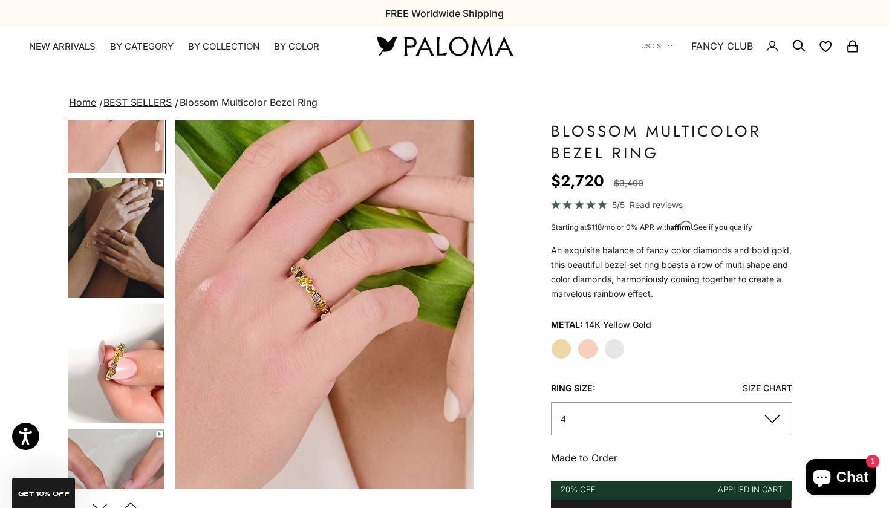
click at [103, 241] on img "Go to item 6" at bounding box center [116, 238] width 97 height 120
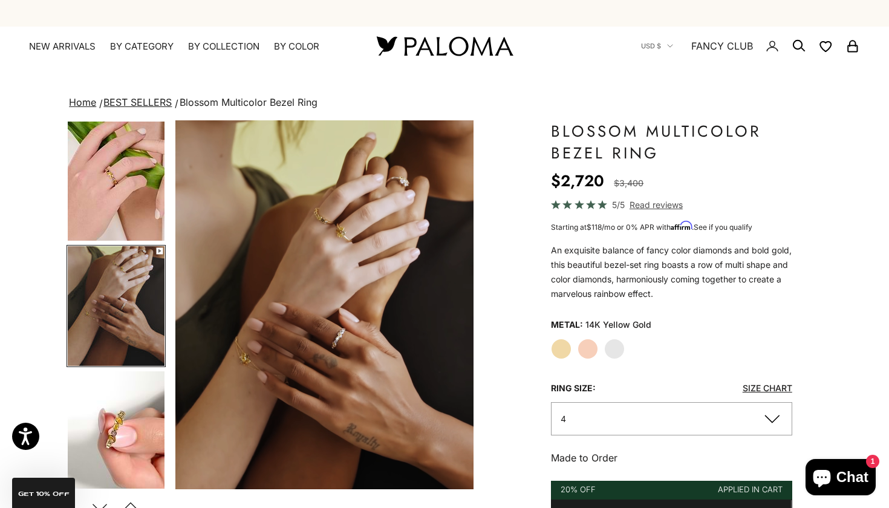
click at [416, 478] on div "Save Add to wishlist" at bounding box center [324, 483] width 298 height 12
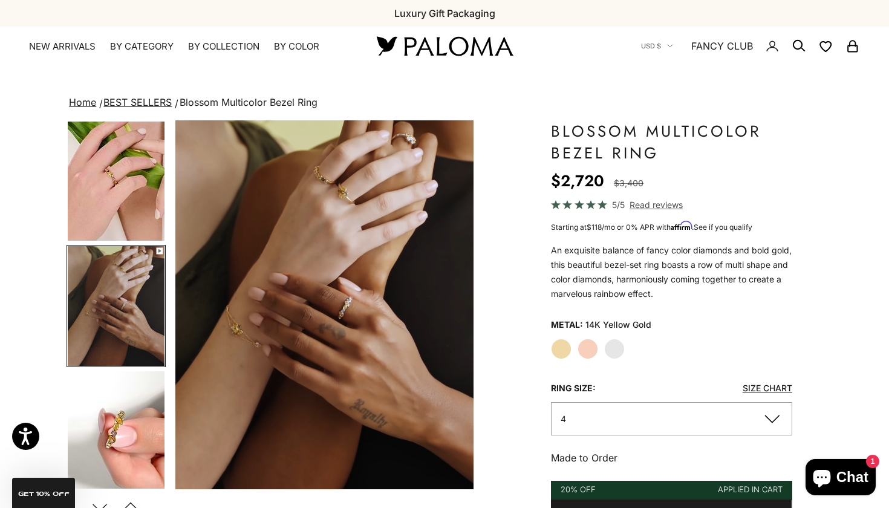
click at [415, 473] on video "#YellowGold\a#RoseGold\a#WhiteGold" at bounding box center [324, 304] width 298 height 369
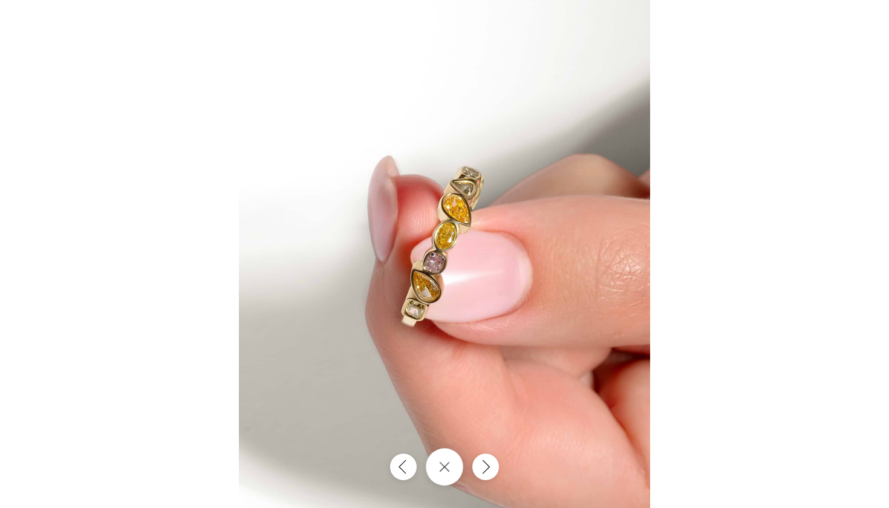
click at [455, 458] on button "Close gallery" at bounding box center [444, 466] width 37 height 37
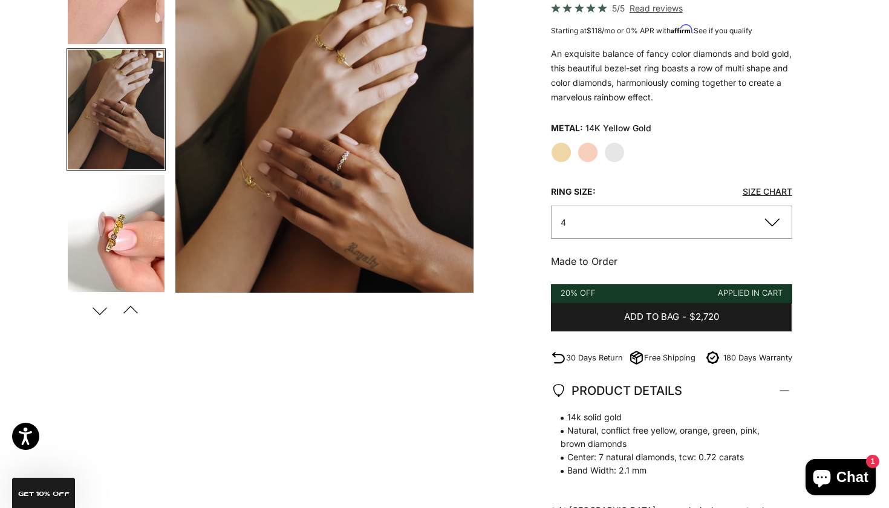
scroll to position [197, 0]
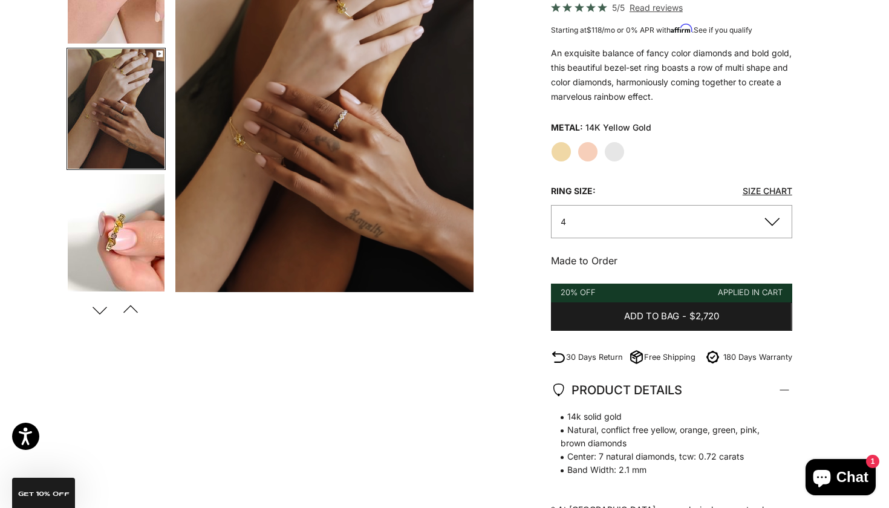
click at [132, 210] on img "Go to item 7" at bounding box center [116, 234] width 97 height 120
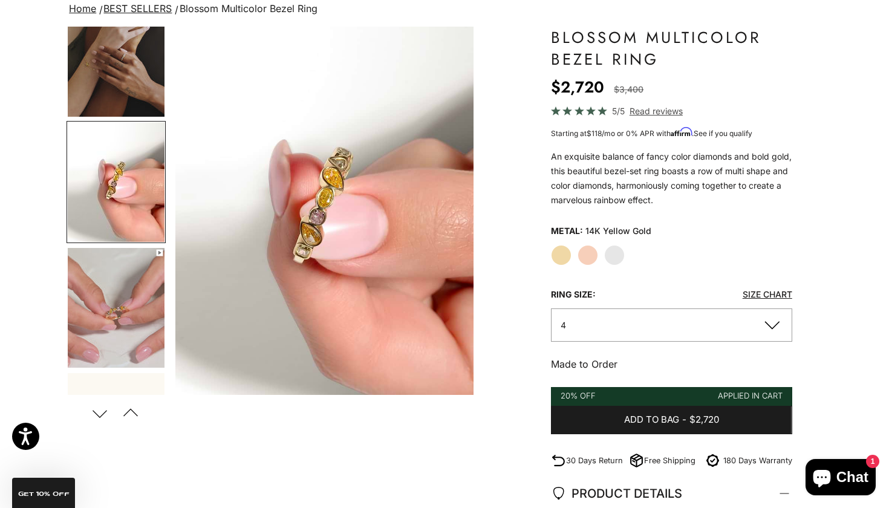
scroll to position [58, 0]
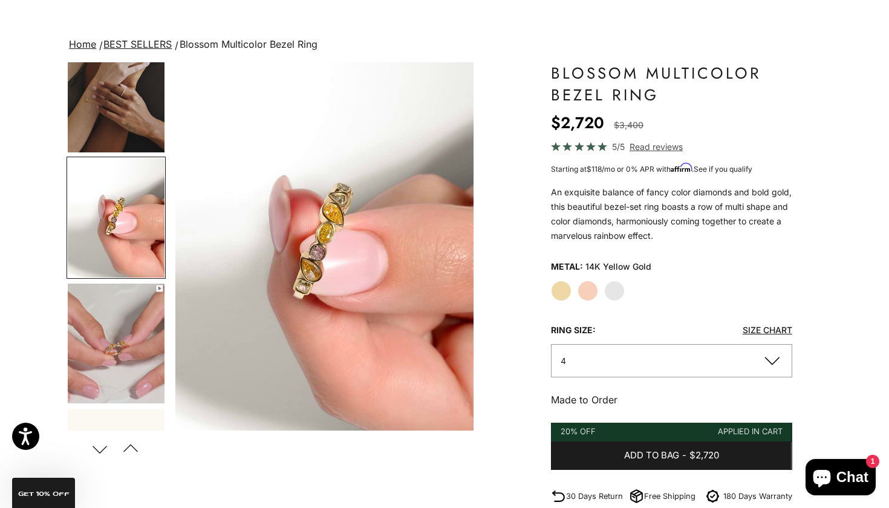
click at [128, 358] on img "Go to item 8" at bounding box center [116, 343] width 97 height 120
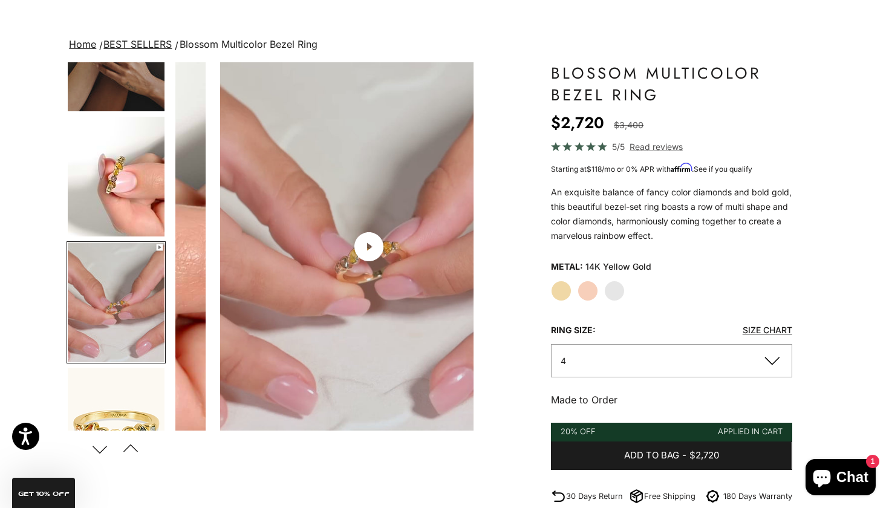
scroll to position [375, 0]
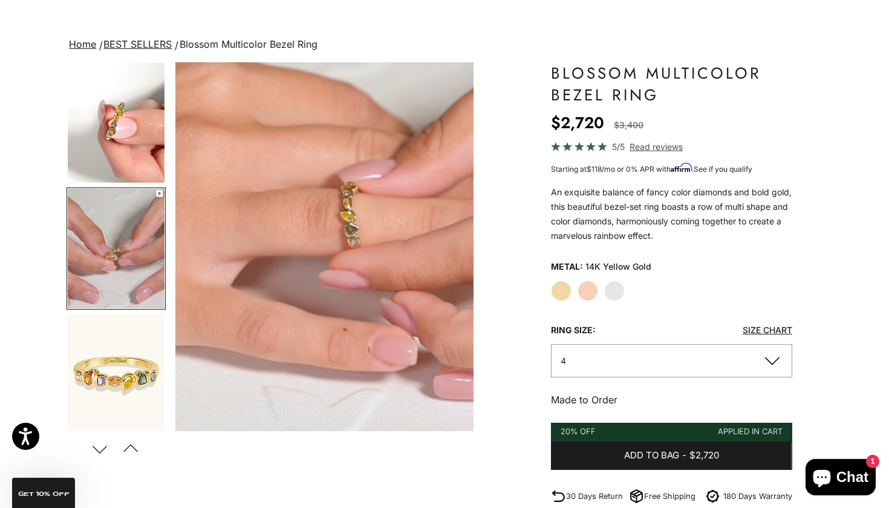
click at [114, 378] on img "Go to item 9" at bounding box center [116, 373] width 97 height 119
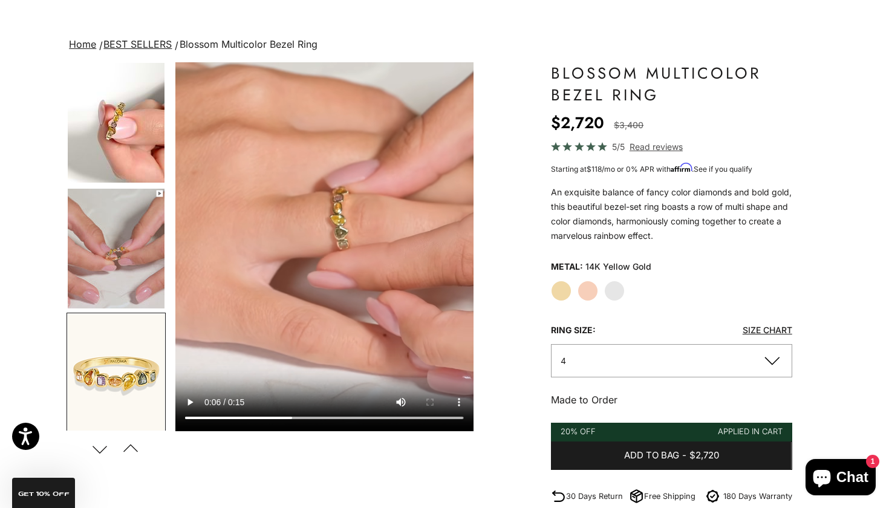
scroll to position [0, 1562]
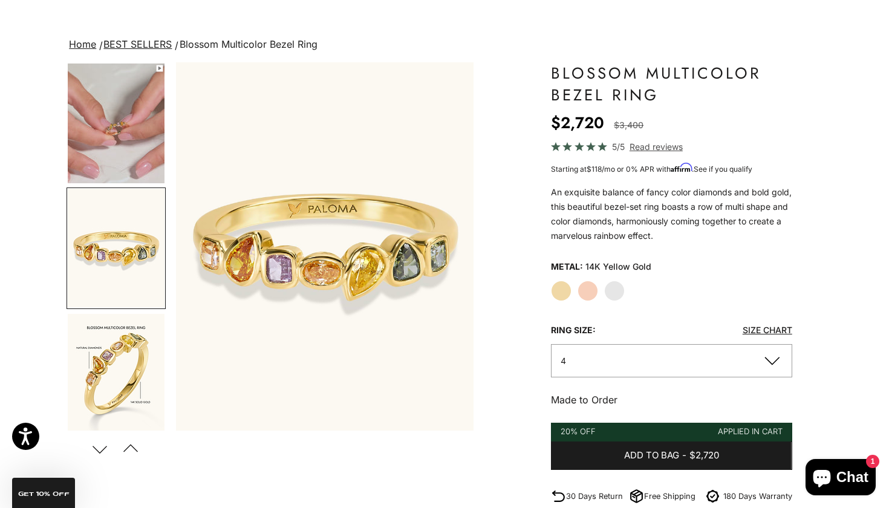
click at [141, 300] on img "Go to item 9" at bounding box center [116, 248] width 97 height 119
click at [126, 335] on img "Go to item 10" at bounding box center [116, 374] width 97 height 120
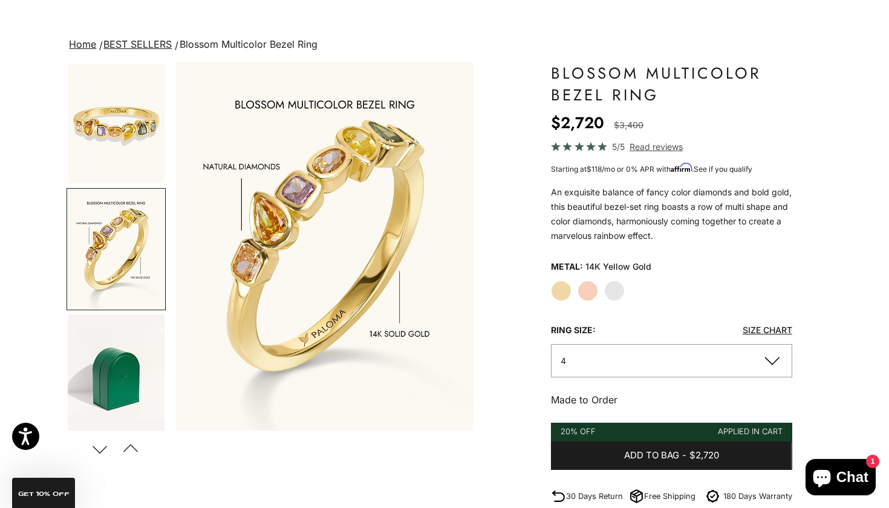
click at [144, 274] on img "Go to item 10" at bounding box center [116, 249] width 97 height 120
click at [121, 364] on img "Go to item 13" at bounding box center [116, 373] width 97 height 119
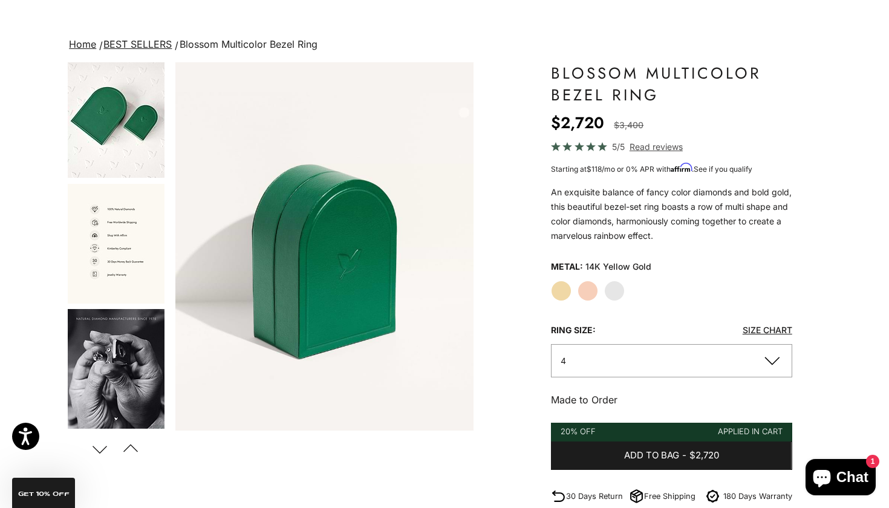
scroll to position [0, 0]
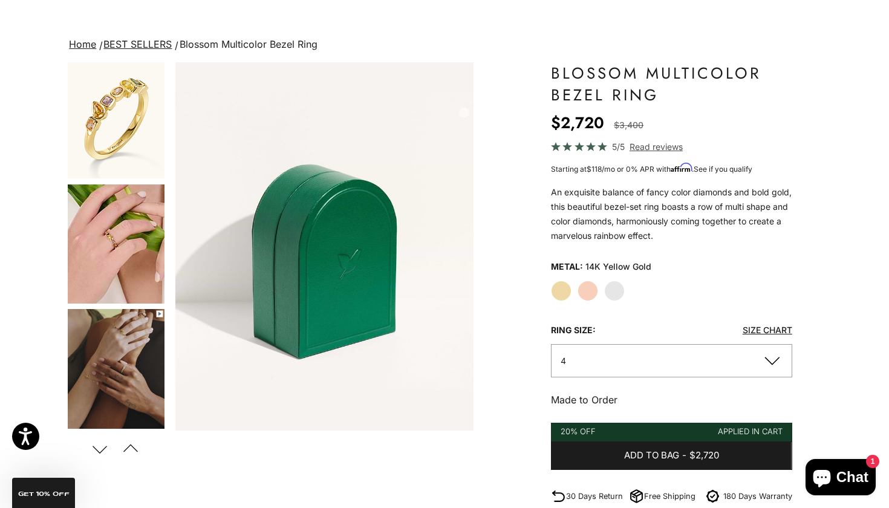
click at [108, 262] on img "Go to item 5" at bounding box center [116, 243] width 97 height 119
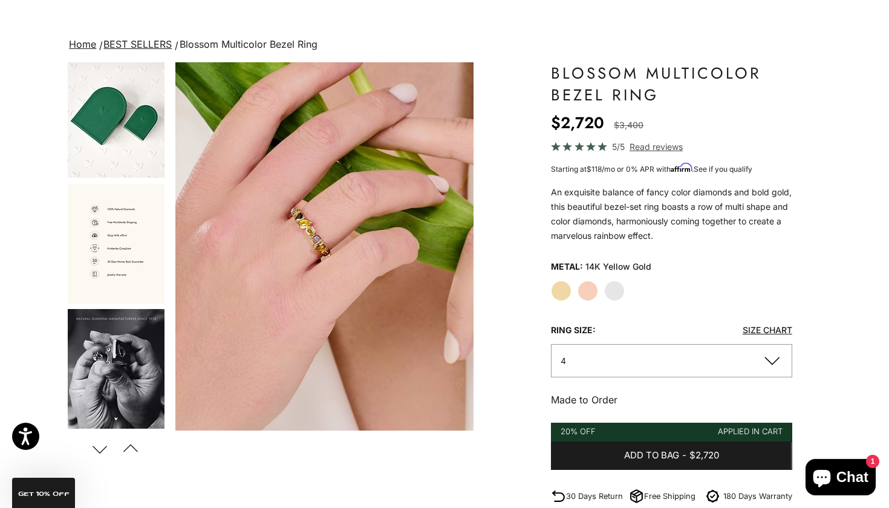
click at [109, 233] on img "Go to item 15" at bounding box center [116, 244] width 97 height 120
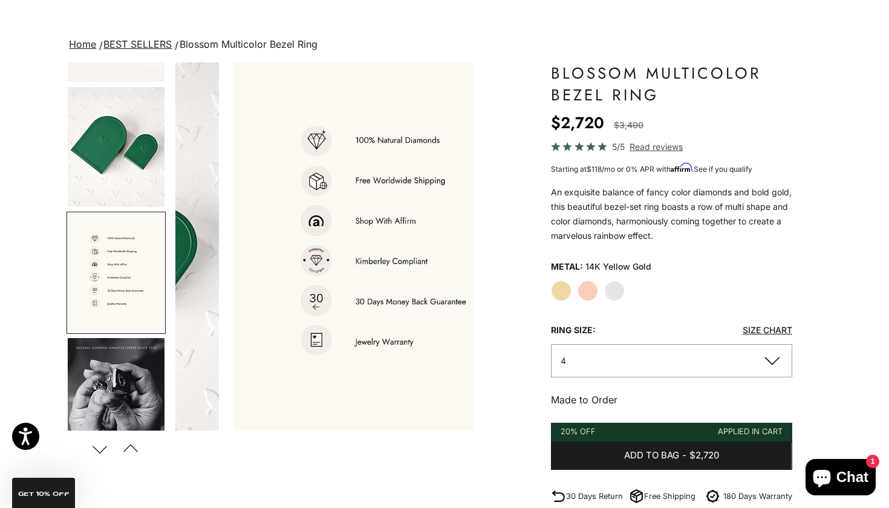
scroll to position [0, 2812]
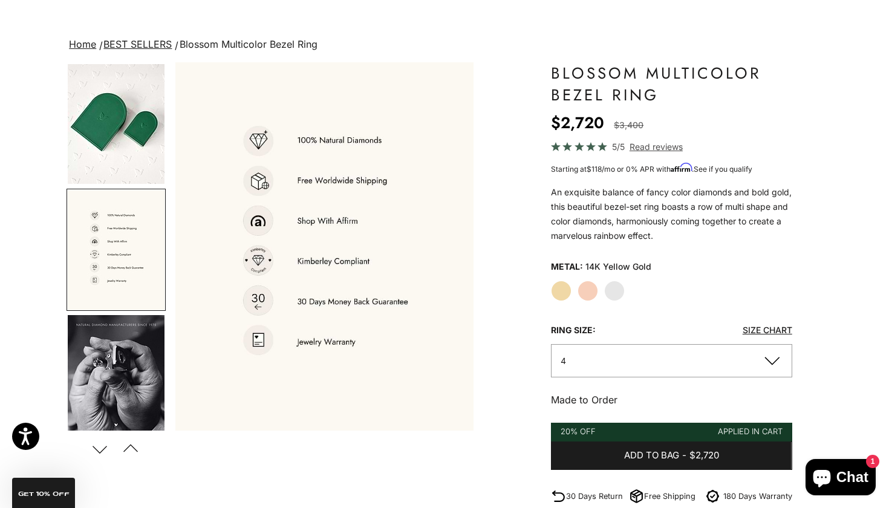
click at [108, 120] on img "Go to item 14" at bounding box center [116, 124] width 97 height 120
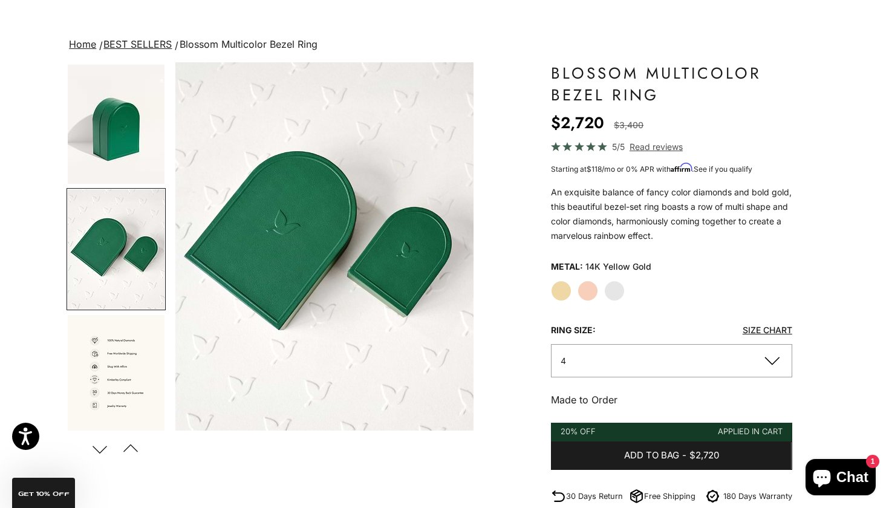
click at [108, 346] on img "Go to item 15" at bounding box center [116, 375] width 97 height 120
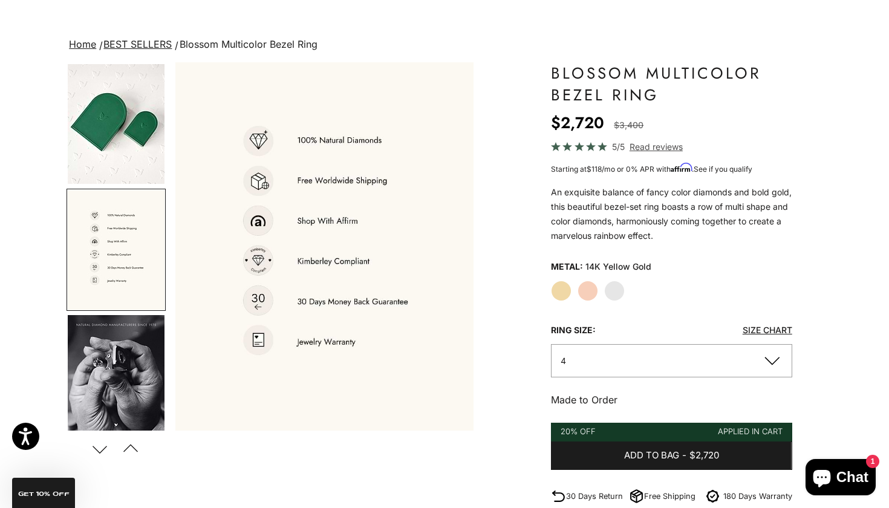
click at [103, 220] on img "Go to item 15" at bounding box center [116, 250] width 97 height 120
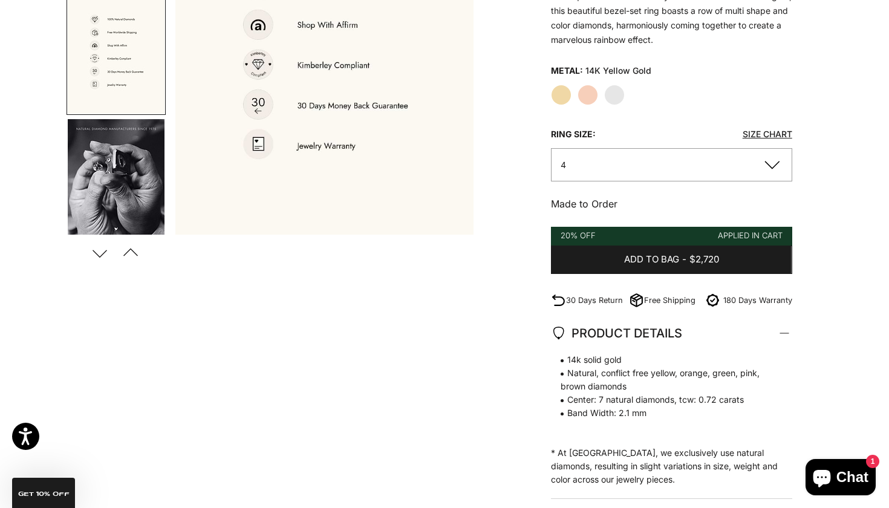
scroll to position [256, 0]
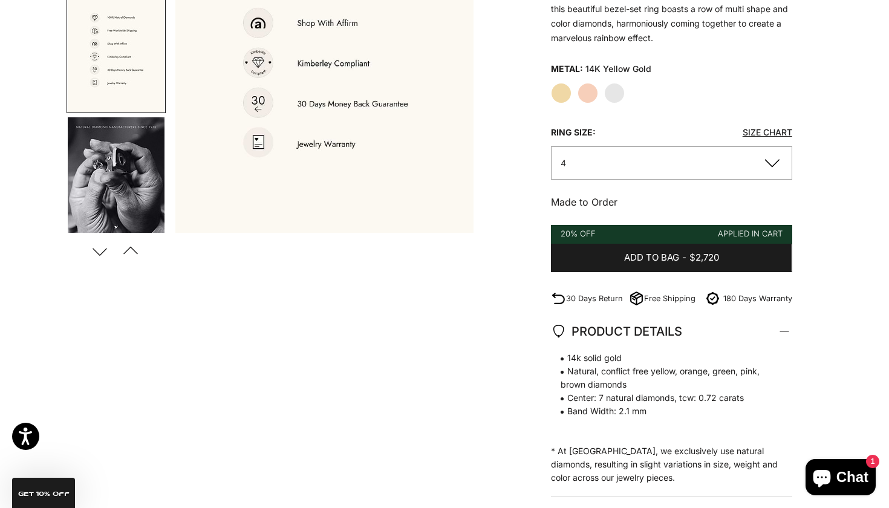
click at [589, 241] on div "20% Off Applied in cart" at bounding box center [671, 234] width 241 height 19
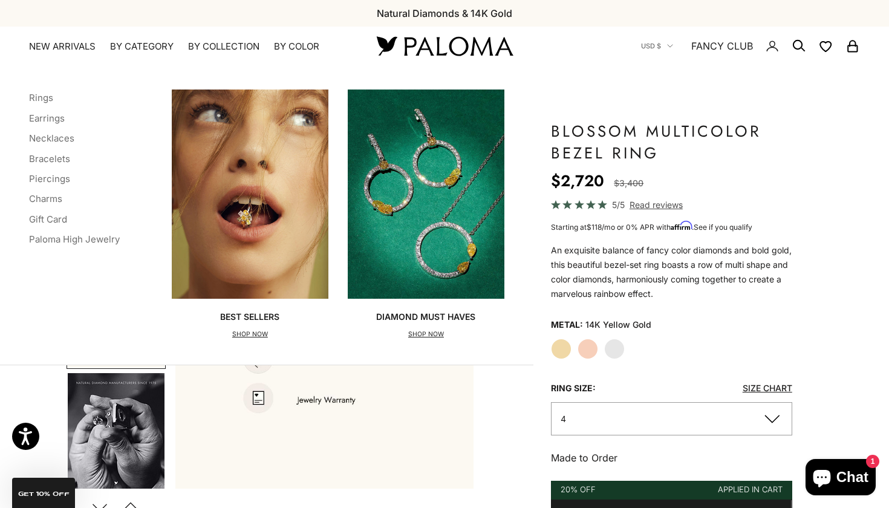
scroll to position [0, 0]
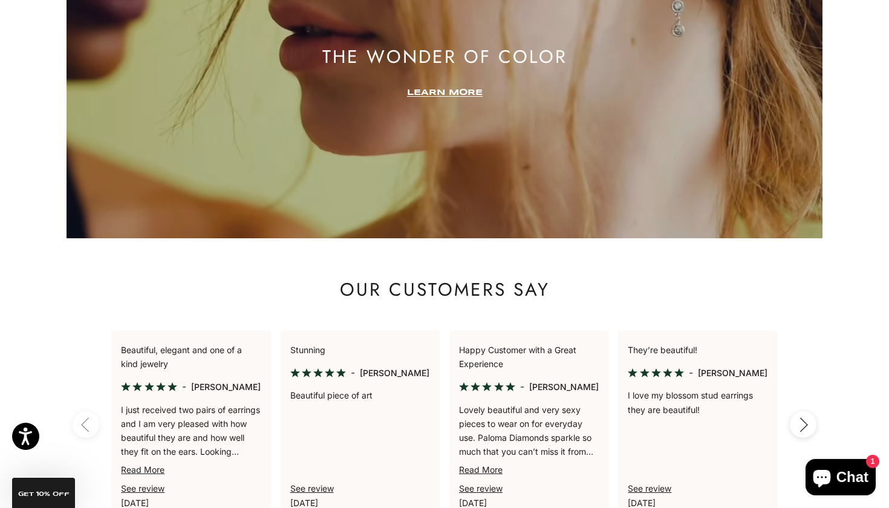
scroll to position [2120, 0]
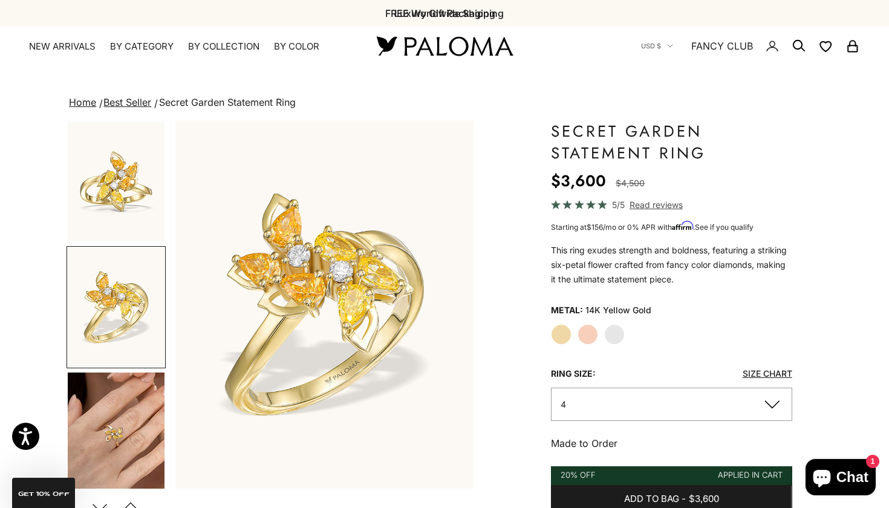
scroll to position [68, 0]
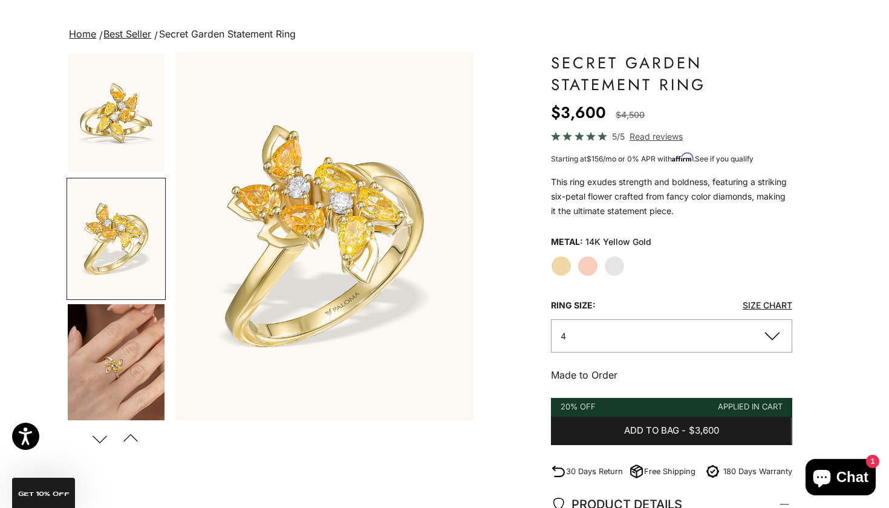
click at [609, 256] on label "White Gold" at bounding box center [614, 266] width 21 height 21
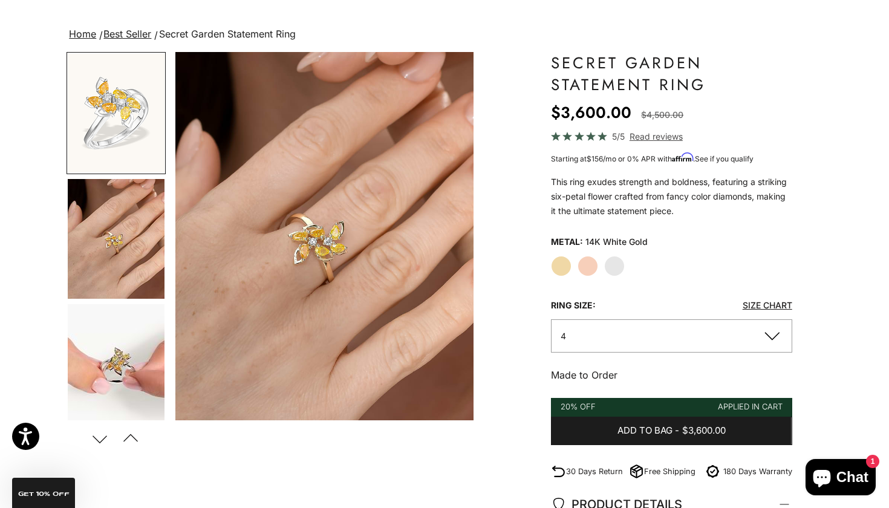
click at [592, 261] on label "Rose Gold" at bounding box center [587, 266] width 21 height 21
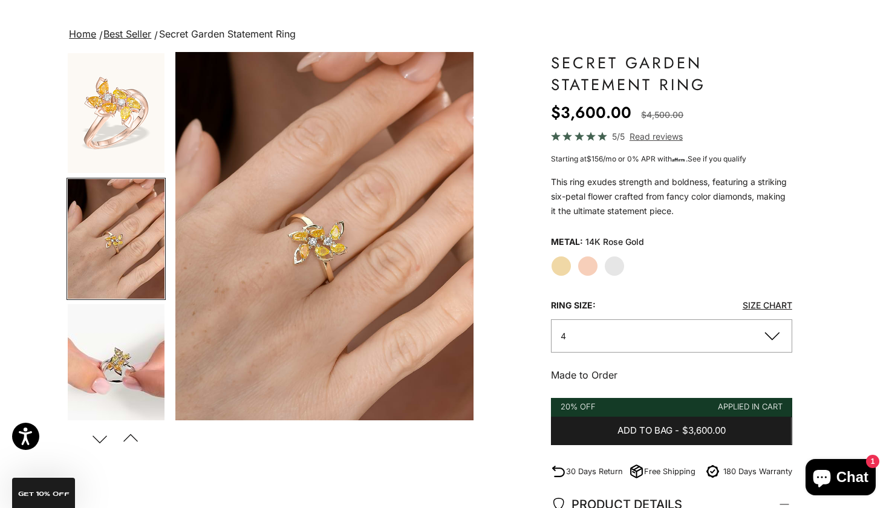
scroll to position [1, 0]
click at [561, 266] on label "Yellow Gold" at bounding box center [561, 266] width 21 height 21
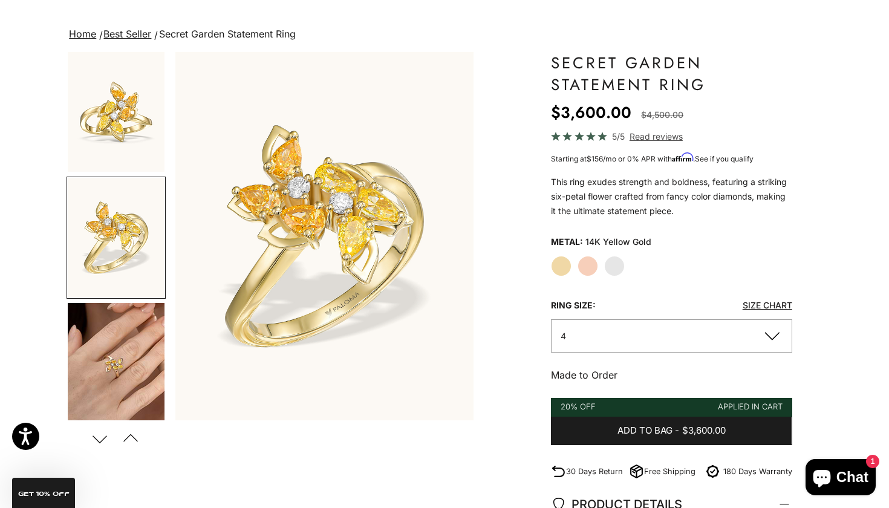
click at [132, 254] on img "Go to item 2" at bounding box center [116, 238] width 97 height 120
click at [129, 323] on img "Go to item 5" at bounding box center [116, 363] width 97 height 120
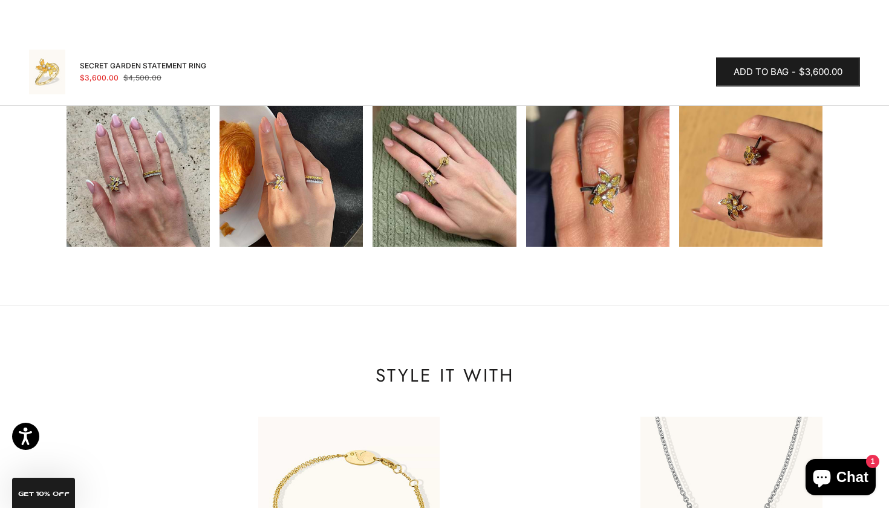
scroll to position [1164, 0]
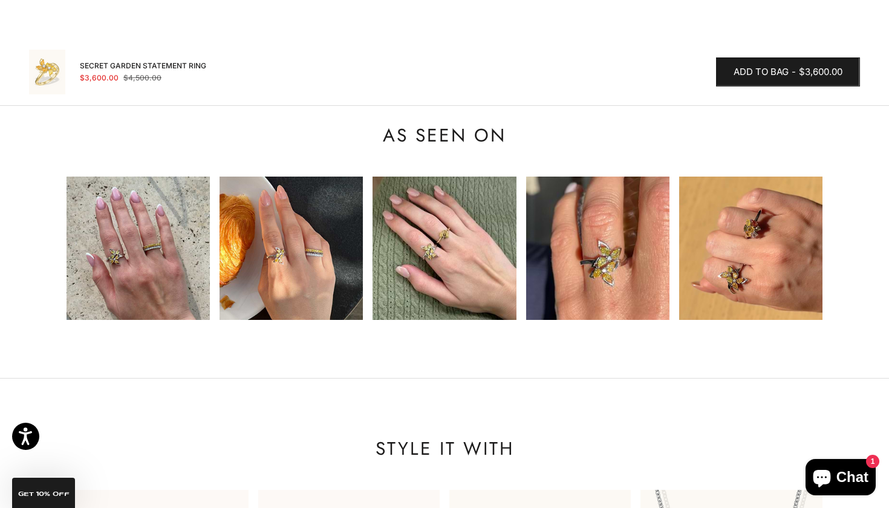
click at [371, 269] on scroll-carousel at bounding box center [444, 247] width 756 height 143
click at [430, 257] on img at bounding box center [443, 247] width 143 height 143
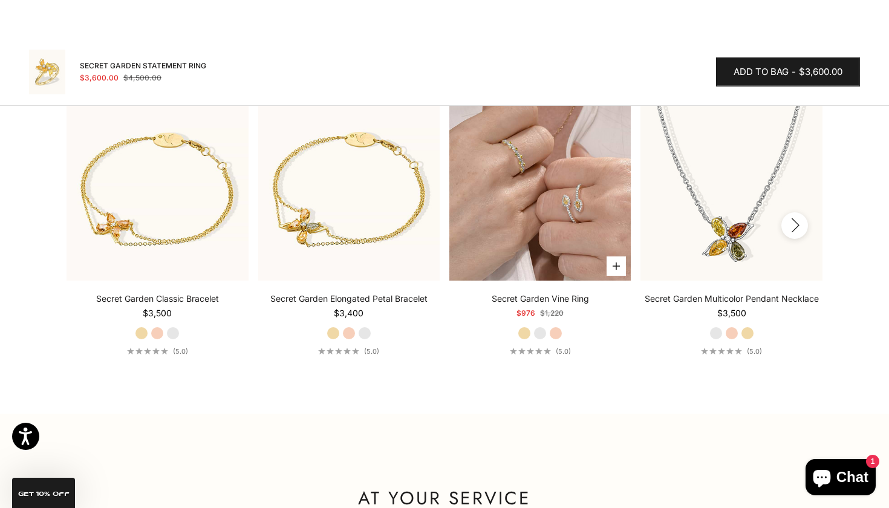
scroll to position [1555, 0]
click at [520, 158] on img at bounding box center [539, 189] width 181 height 181
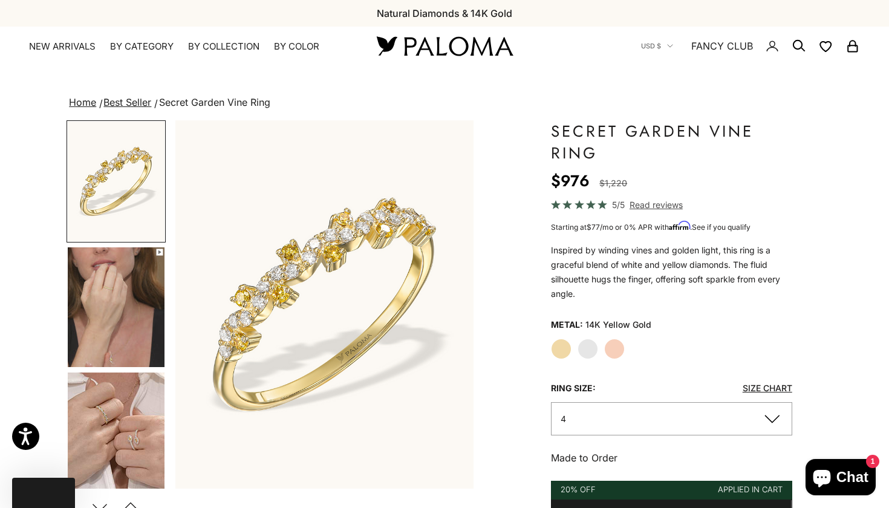
click at [94, 320] on img "Go to item 4" at bounding box center [116, 307] width 97 height 120
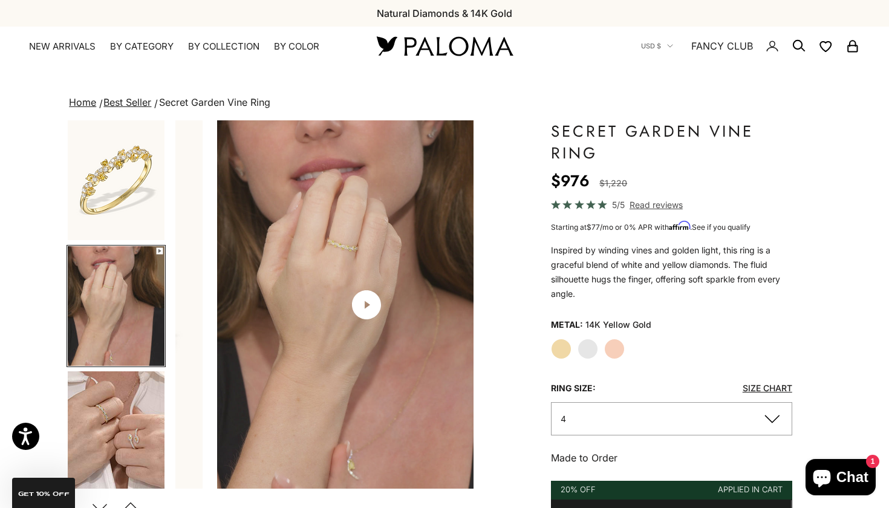
scroll to position [0, 312]
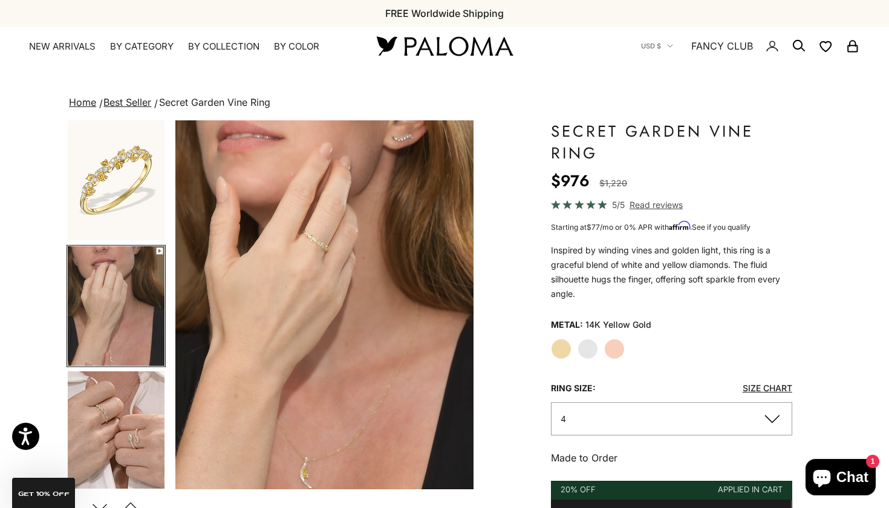
click at [112, 409] on img "Go to item 5" at bounding box center [116, 431] width 97 height 120
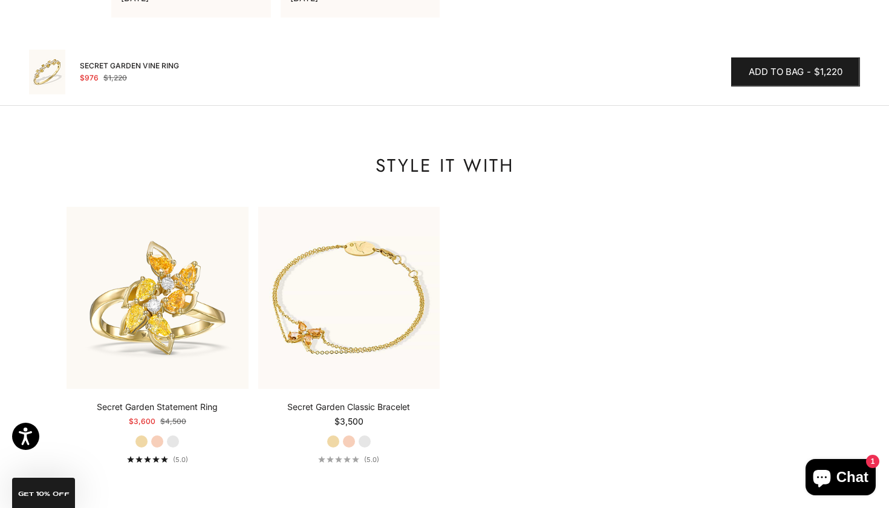
scroll to position [1886, 0]
